Goal: Task Accomplishment & Management: Use online tool/utility

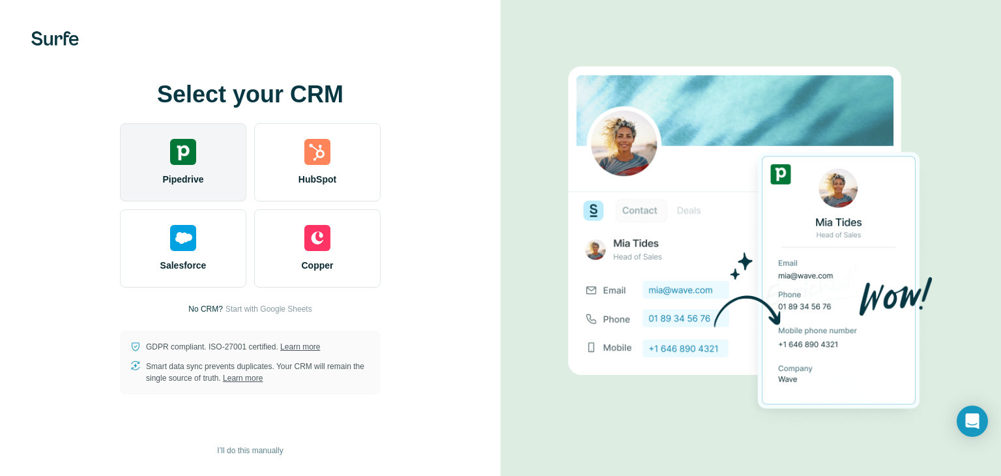
click at [192, 147] on img at bounding box center [183, 152] width 26 height 26
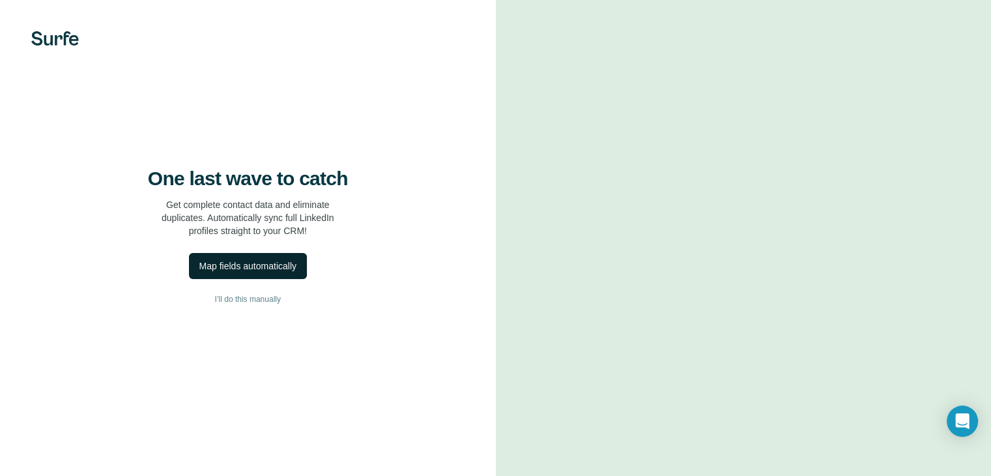
click at [257, 272] on div "Map fields automatically" at bounding box center [247, 265] width 97 height 13
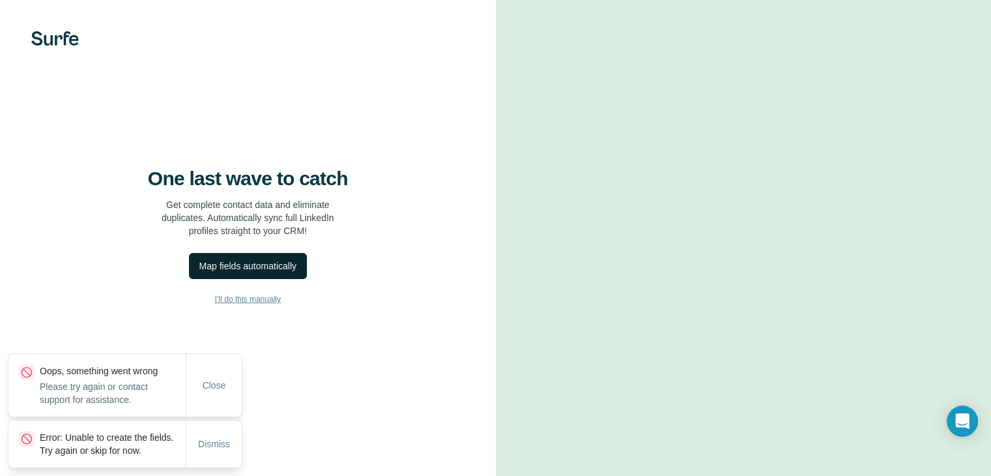
click at [236, 309] on button "I’ll do this manually" at bounding box center [248, 299] width 444 height 20
